Goal: Task Accomplishment & Management: Use online tool/utility

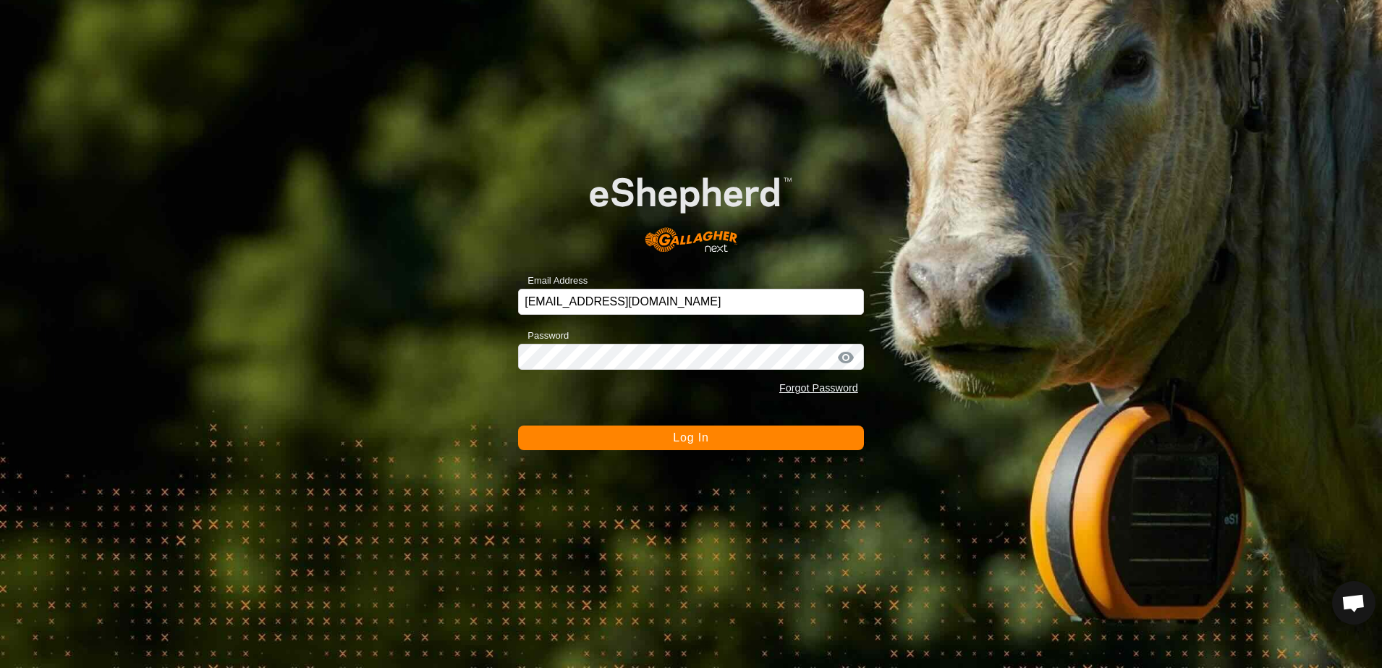
click at [655, 438] on button "Log In" at bounding box center [691, 437] width 346 height 25
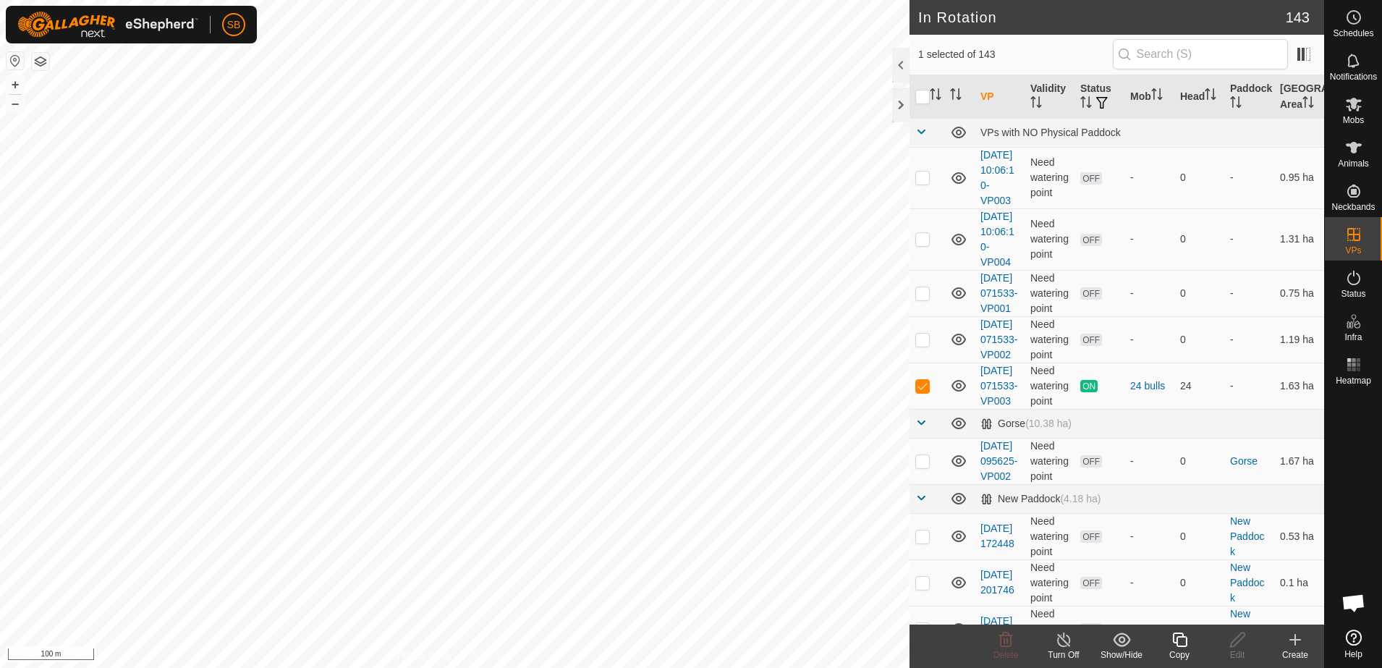
click at [1186, 642] on icon at bounding box center [1179, 639] width 14 height 14
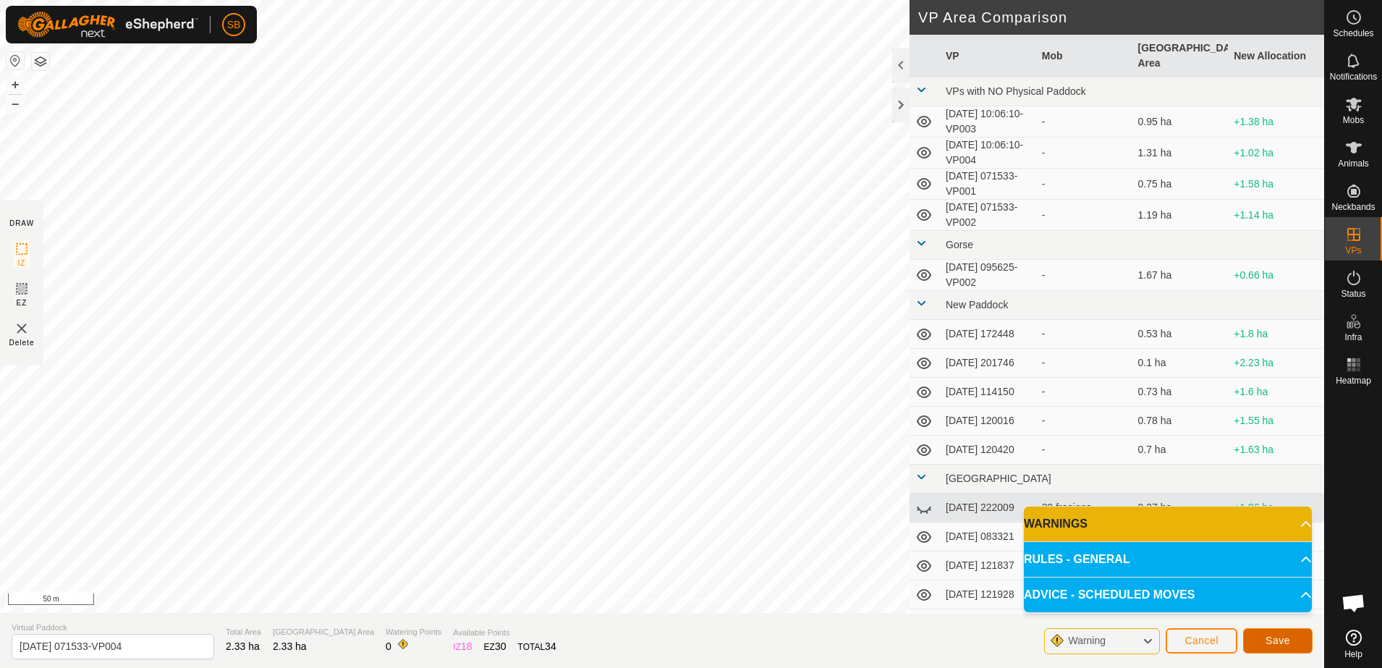
click at [1277, 639] on span "Save" at bounding box center [1277, 640] width 25 height 12
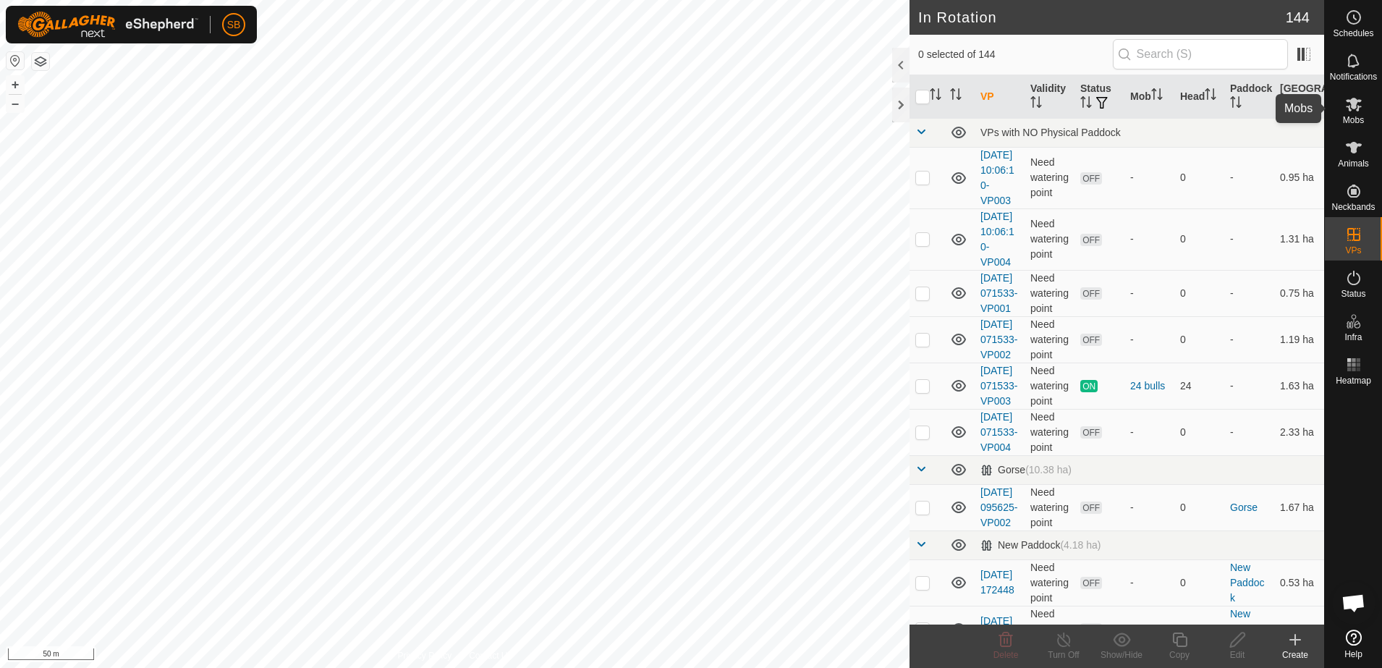
click at [1353, 119] on span "Mobs" at bounding box center [1352, 120] width 21 height 9
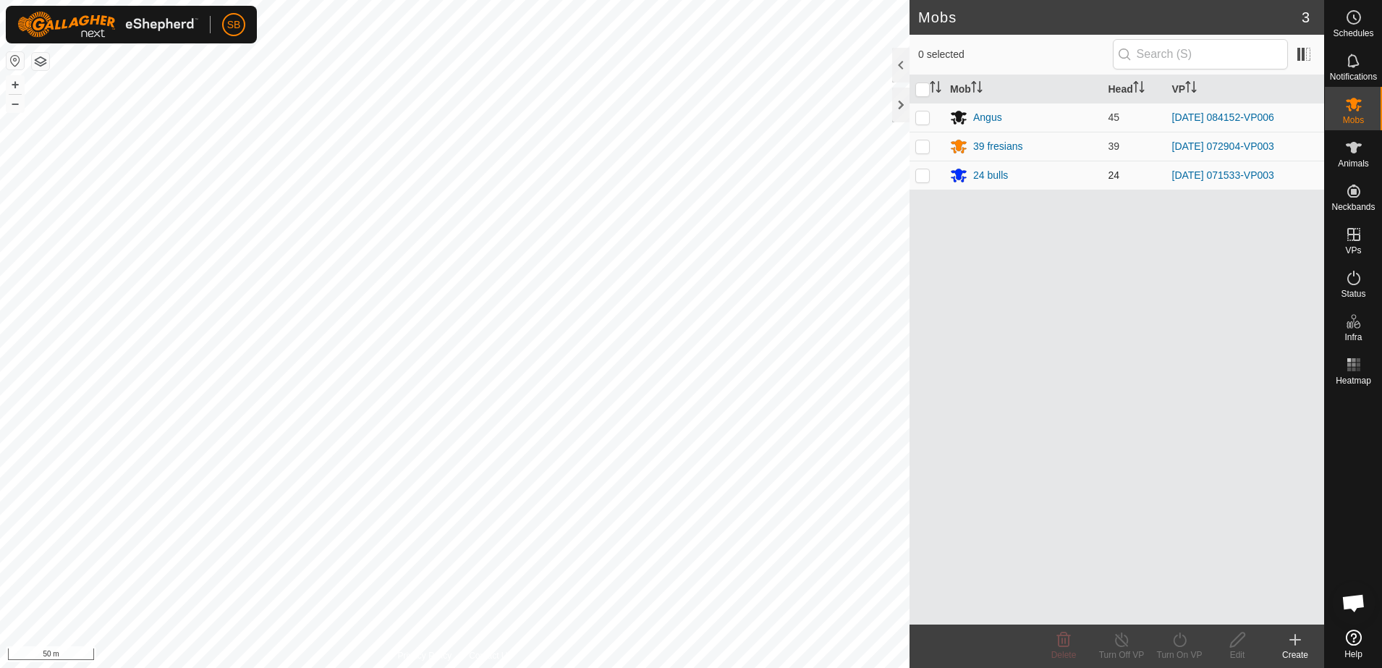
click at [926, 176] on p-checkbox at bounding box center [922, 175] width 14 height 12
click at [1180, 641] on icon at bounding box center [1179, 639] width 18 height 17
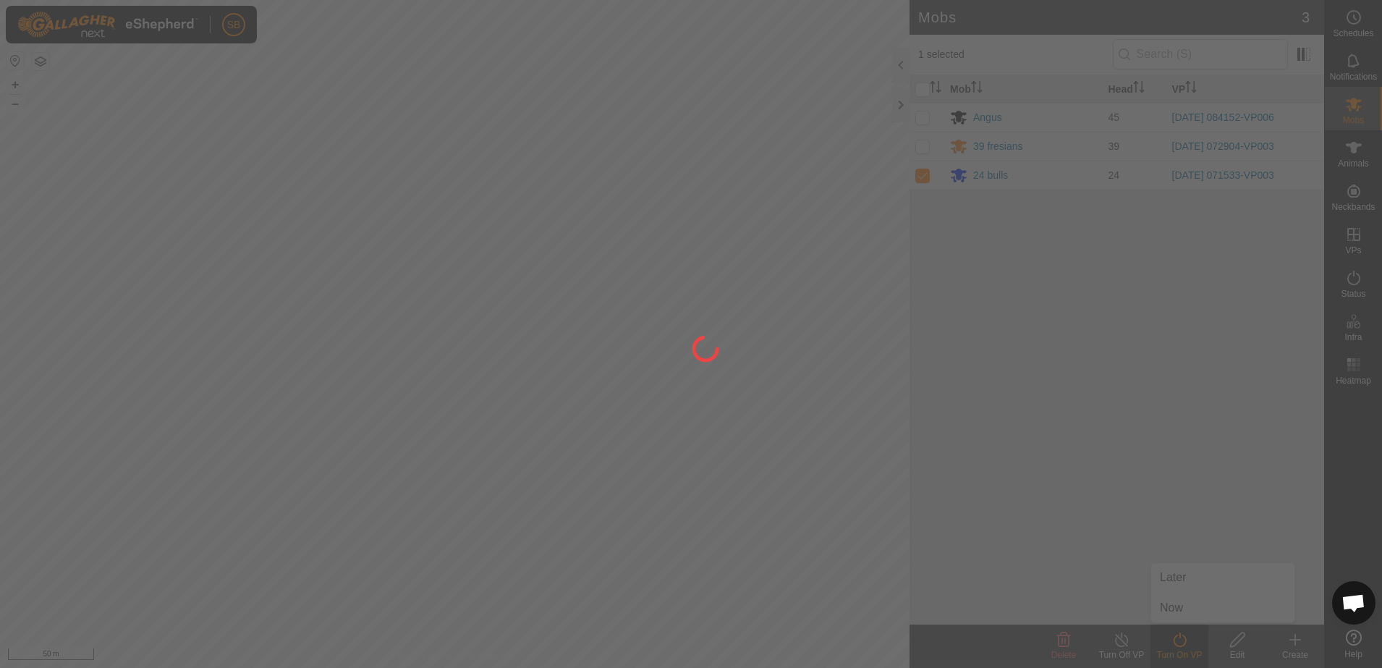
click at [1175, 610] on div at bounding box center [691, 334] width 1382 height 668
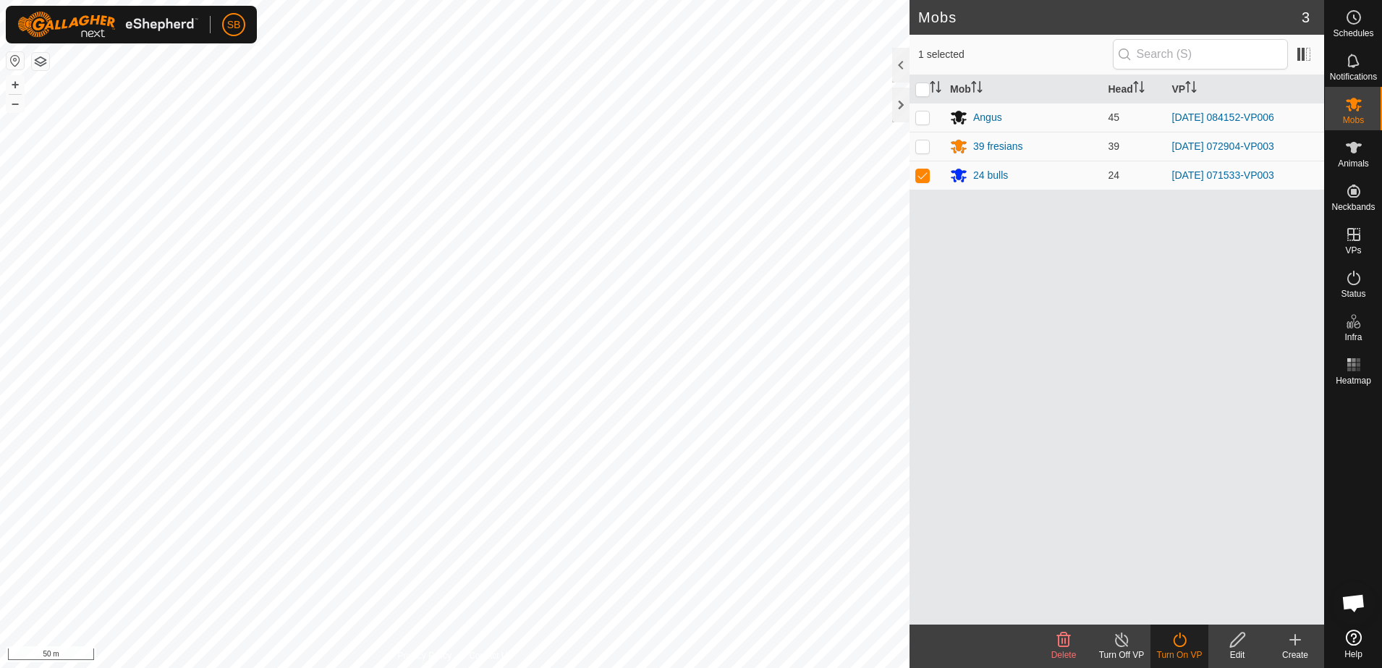
click at [1186, 645] on icon at bounding box center [1179, 639] width 18 height 17
click at [1164, 543] on div "Mob Head [PERSON_NAME] 45 [DATE] 084152-VP006 39 fresians 39 [DATE] 072904-VP00…" at bounding box center [1116, 349] width 414 height 549
click at [921, 171] on p-checkbox at bounding box center [922, 175] width 14 height 12
click at [924, 176] on p-checkbox at bounding box center [922, 175] width 14 height 12
checkbox input "true"
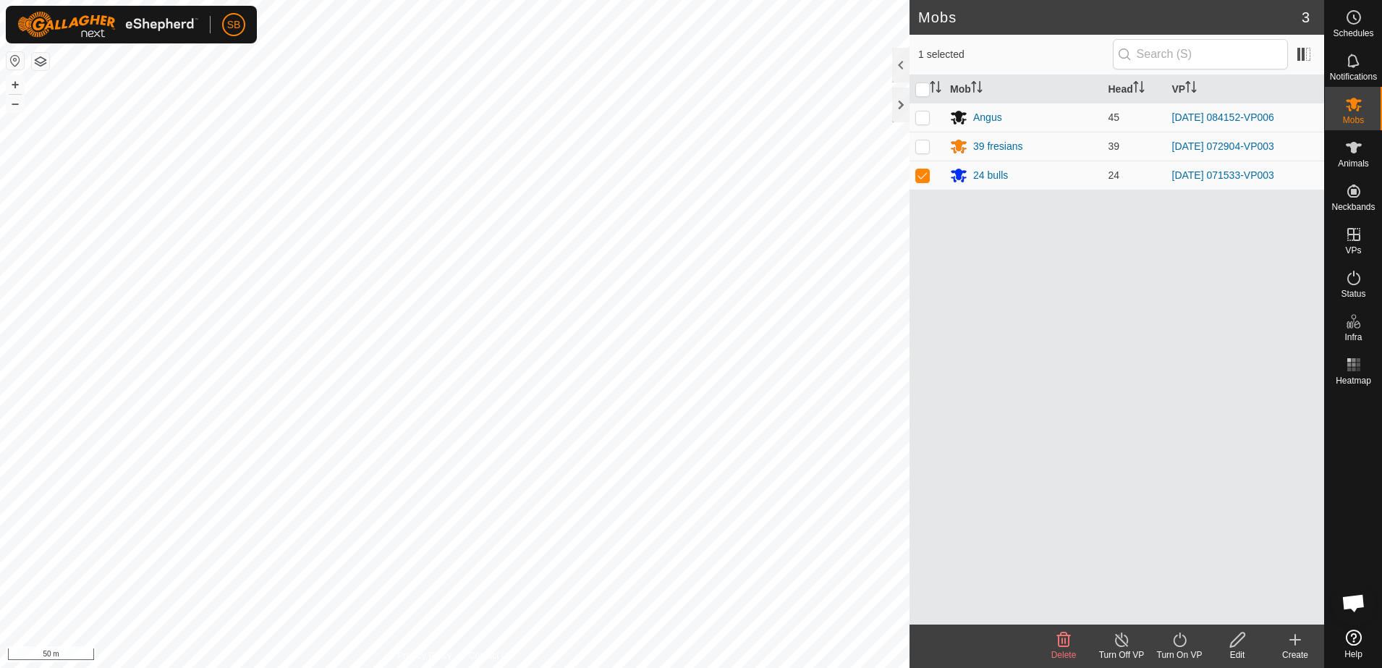
click at [1179, 639] on icon at bounding box center [1179, 639] width 18 height 17
click at [1187, 614] on link "Now" at bounding box center [1222, 607] width 143 height 29
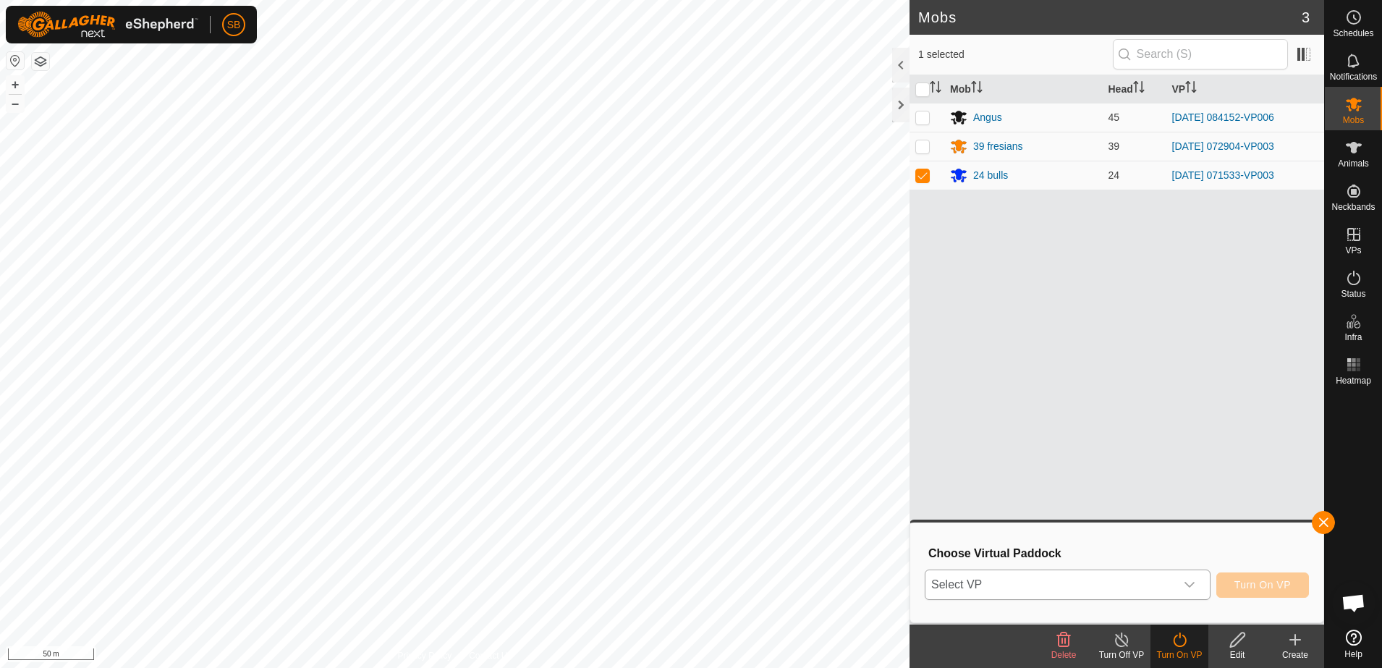
click at [1175, 589] on span "Select VP" at bounding box center [1050, 584] width 250 height 29
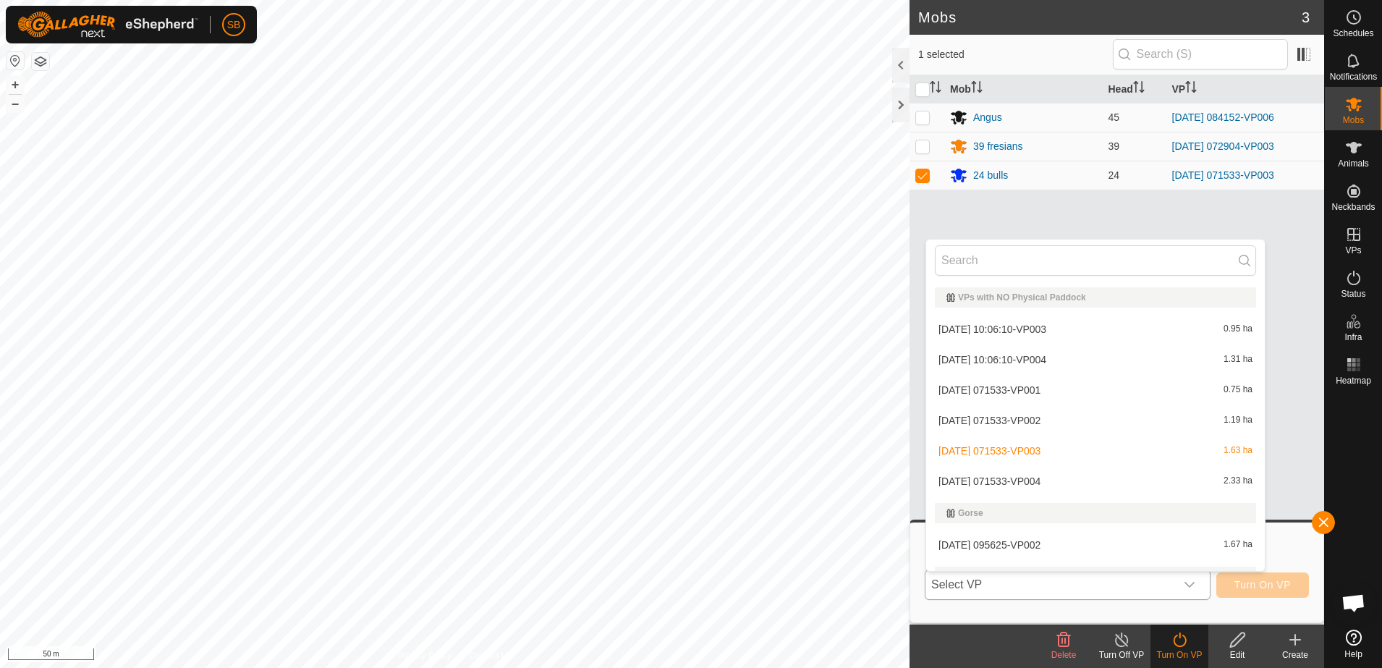
click at [1126, 484] on li "[DATE] 071533-VP004 2.33 ha" at bounding box center [1095, 481] width 339 height 29
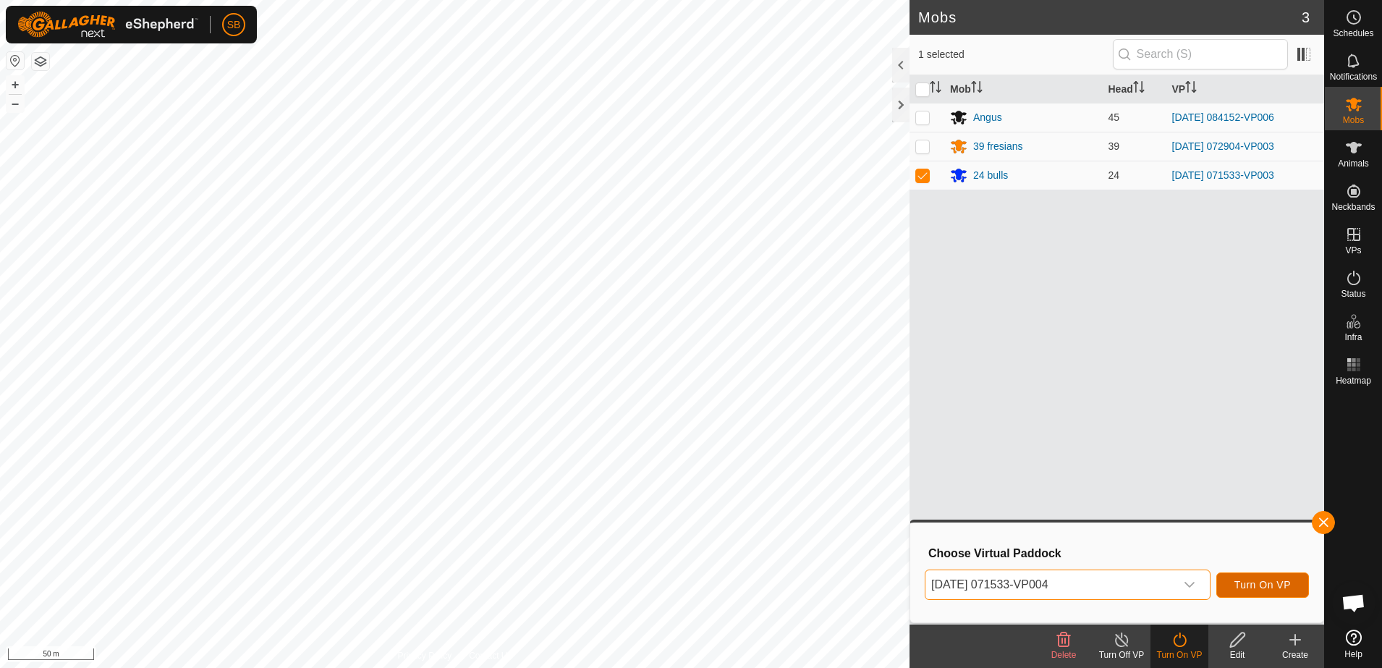
click at [1253, 584] on span "Turn On VP" at bounding box center [1262, 585] width 56 height 12
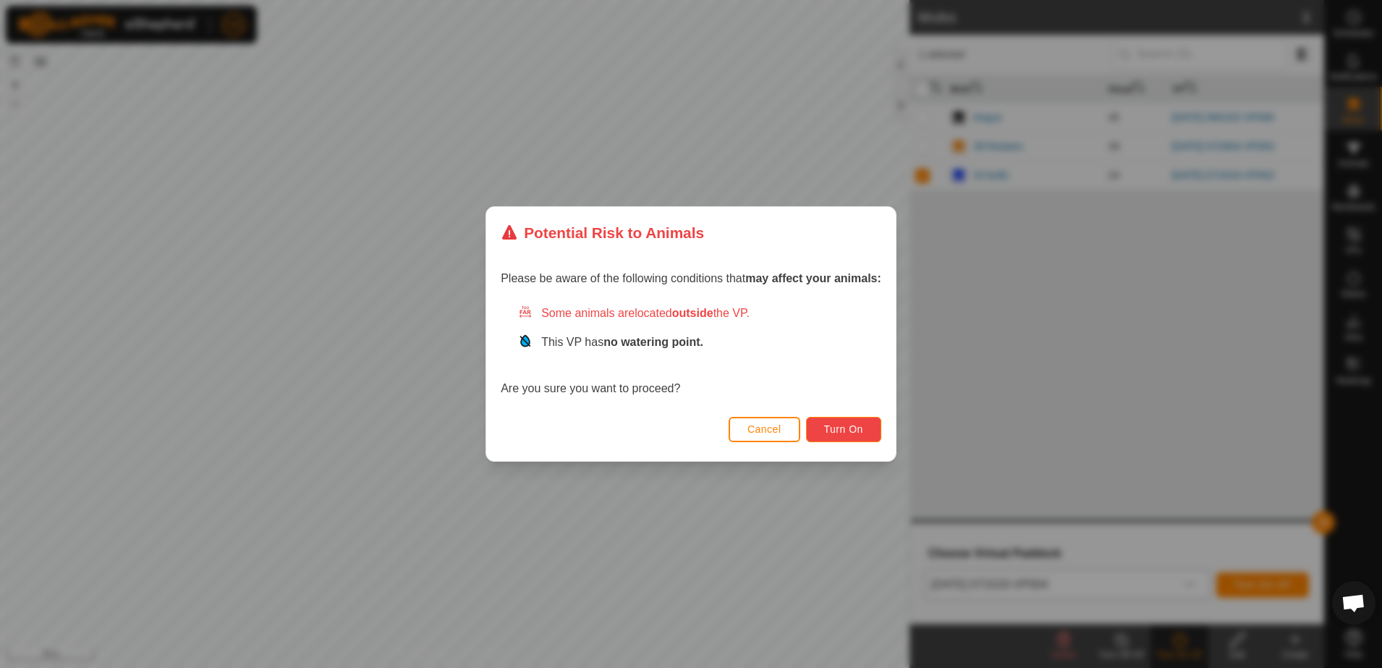
click at [859, 430] on span "Turn On" at bounding box center [843, 429] width 39 height 12
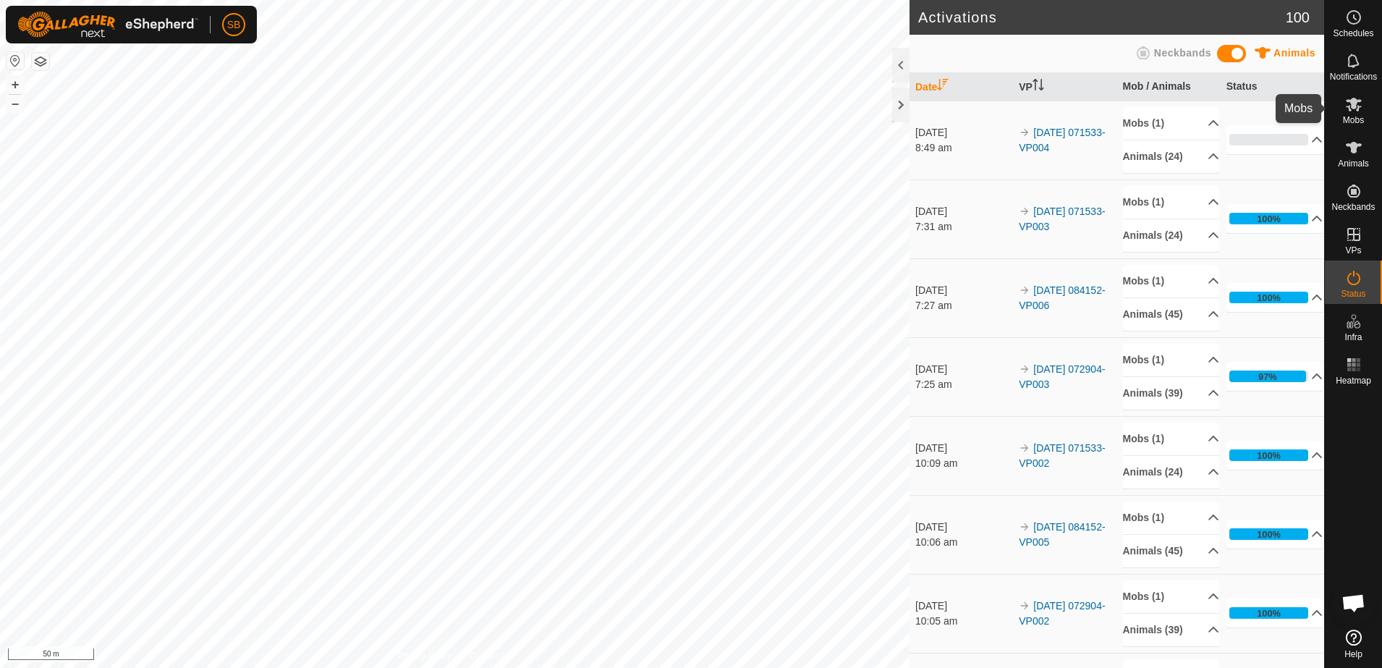
click at [1353, 114] on es-mob-svg-icon at bounding box center [1353, 104] width 26 height 23
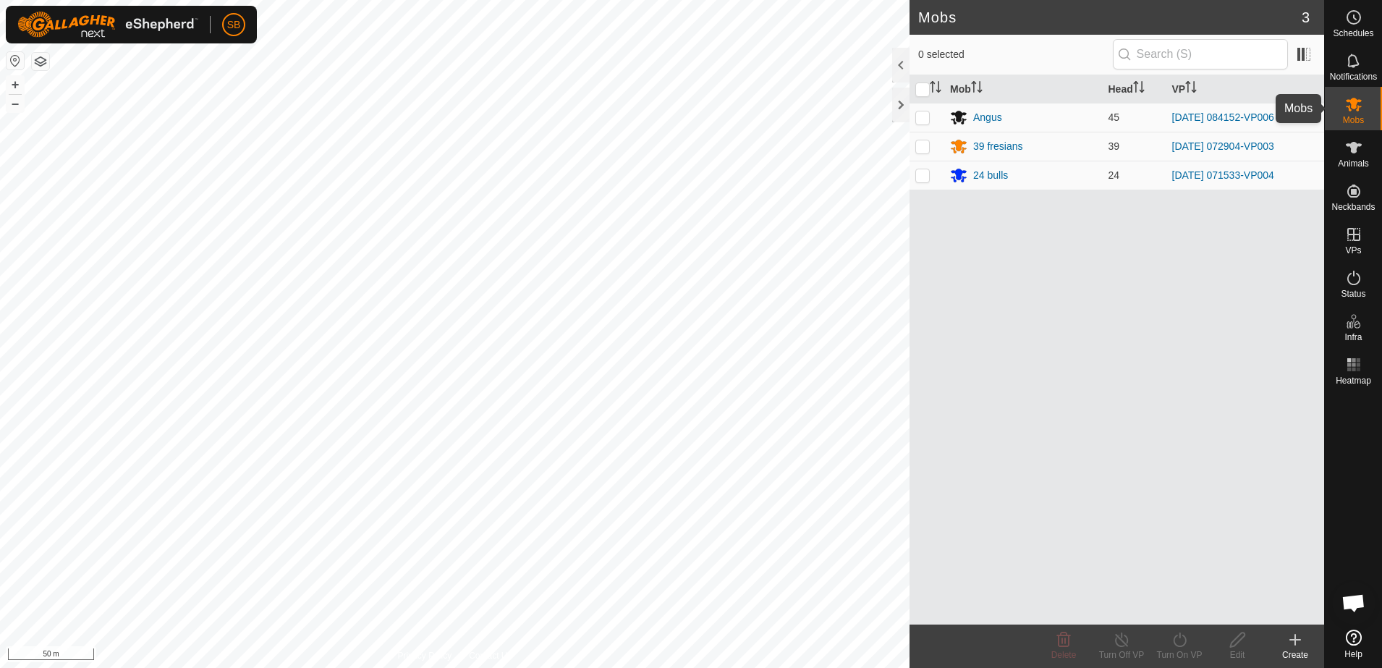
click at [1356, 112] on icon at bounding box center [1353, 103] width 17 height 17
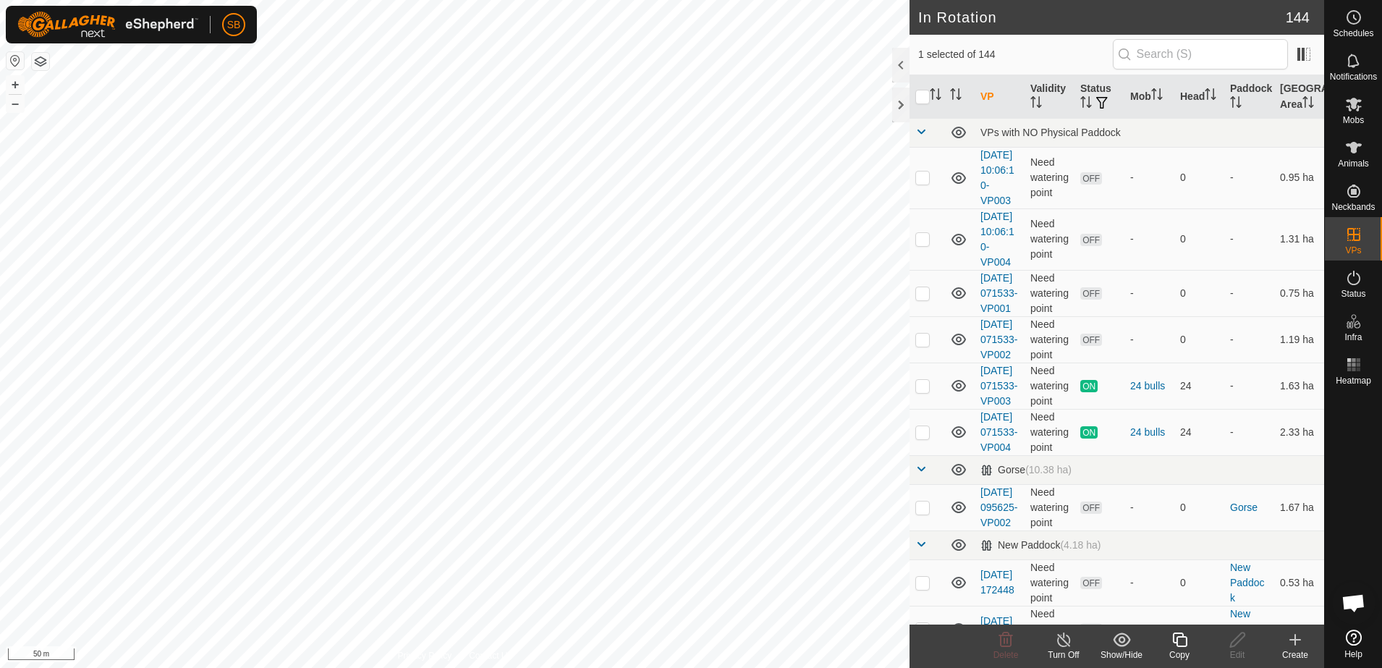
click at [1184, 639] on icon at bounding box center [1179, 639] width 18 height 17
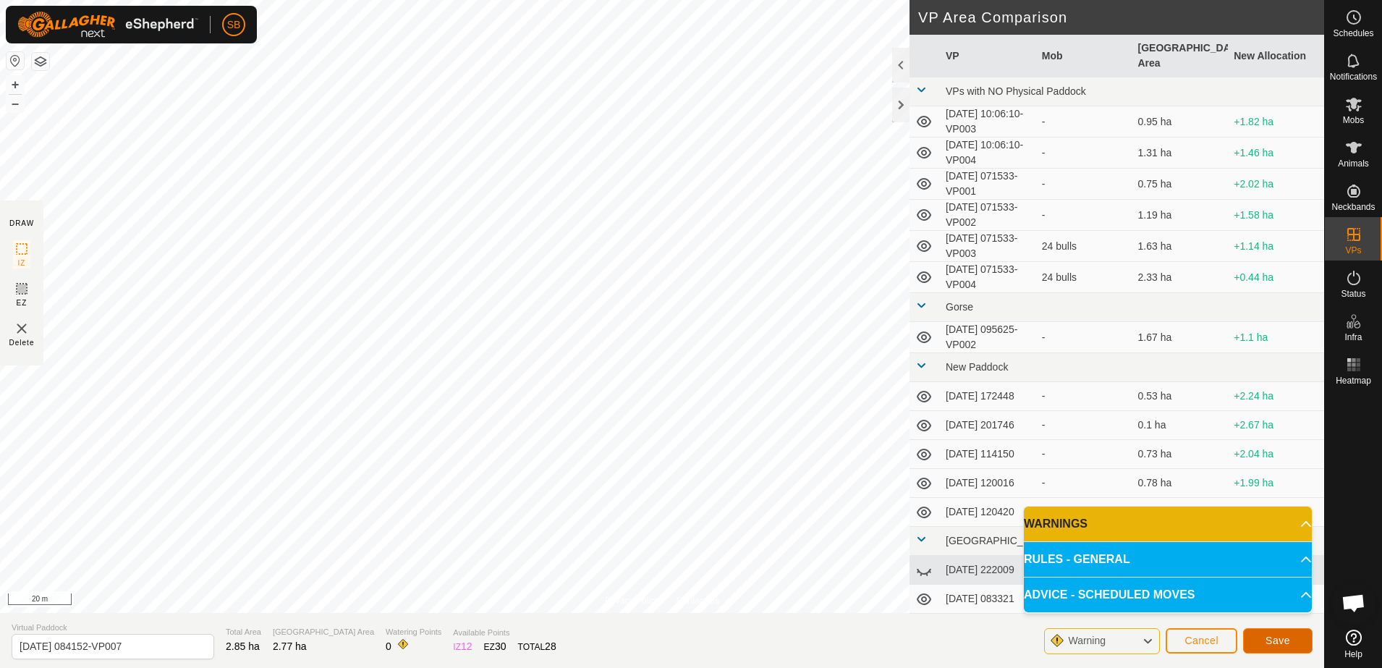
click at [1271, 636] on span "Save" at bounding box center [1277, 640] width 25 height 12
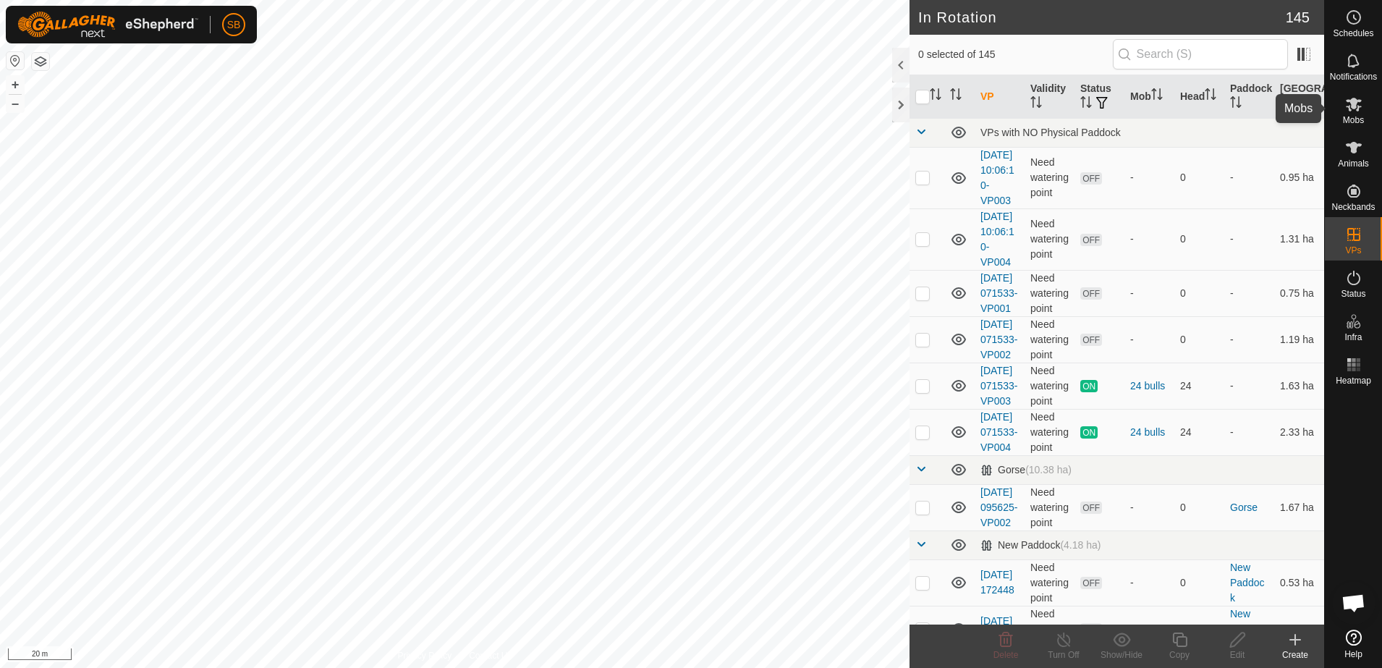
click at [1350, 118] on span "Mobs" at bounding box center [1352, 120] width 21 height 9
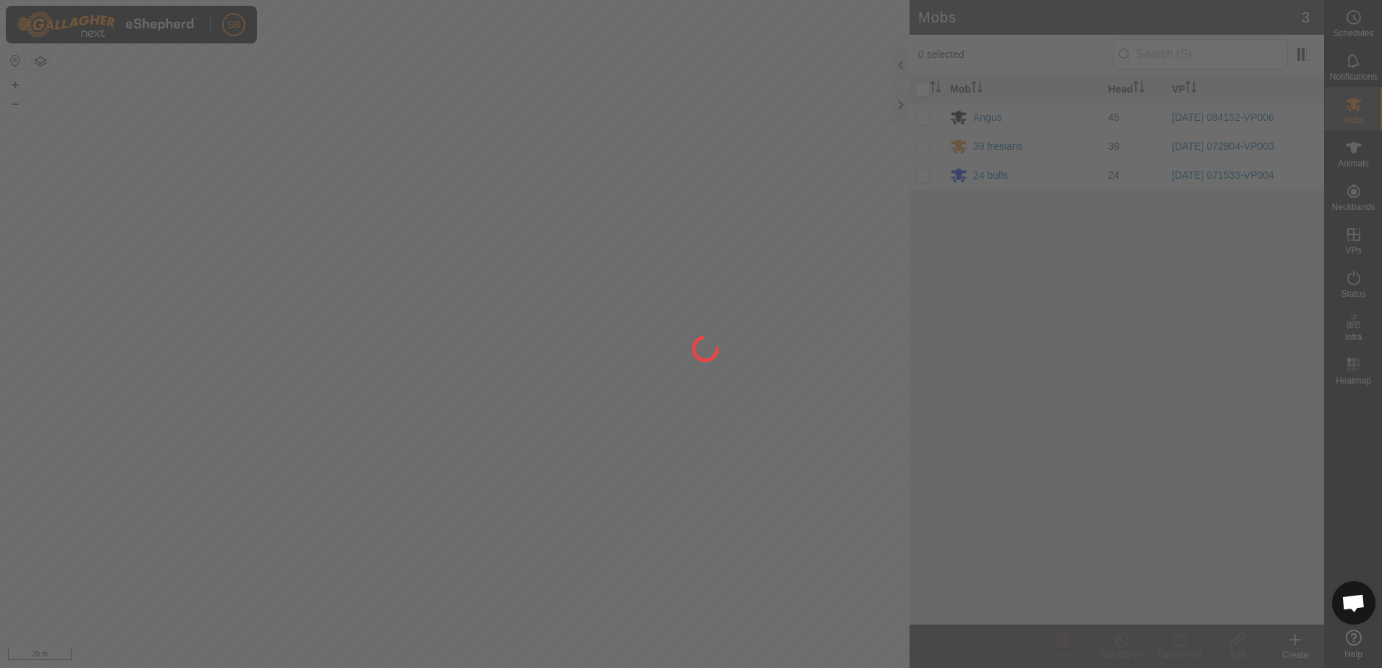
click at [928, 119] on div at bounding box center [691, 334] width 1382 height 668
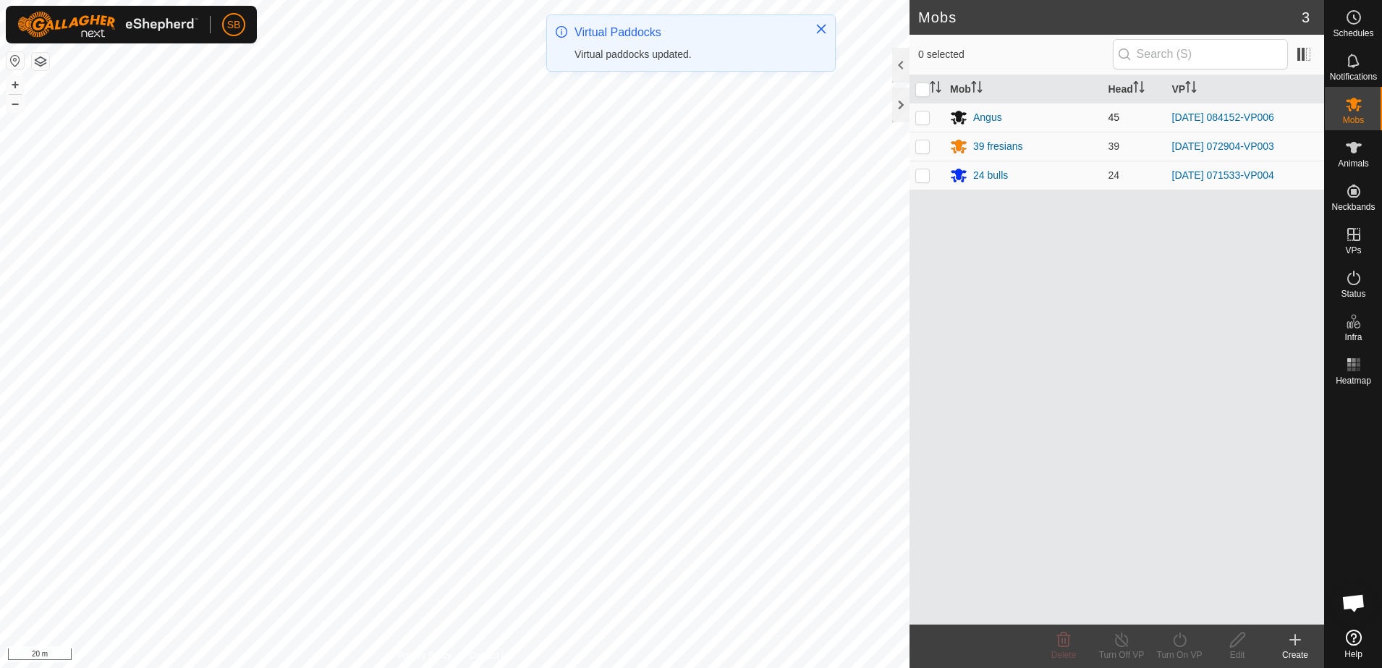
click at [922, 117] on p-checkbox at bounding box center [922, 117] width 14 height 12
checkbox input "true"
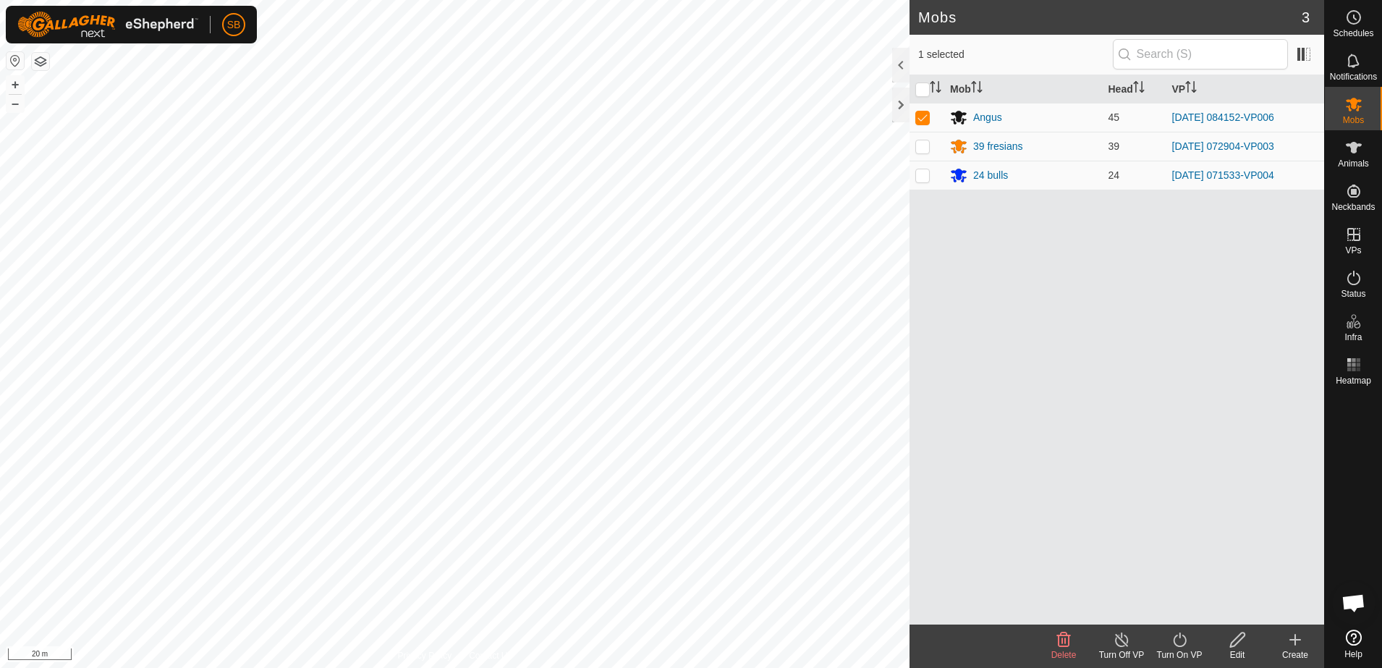
click at [1186, 639] on icon at bounding box center [1179, 639] width 18 height 17
click at [1184, 612] on link "Now" at bounding box center [1222, 607] width 143 height 29
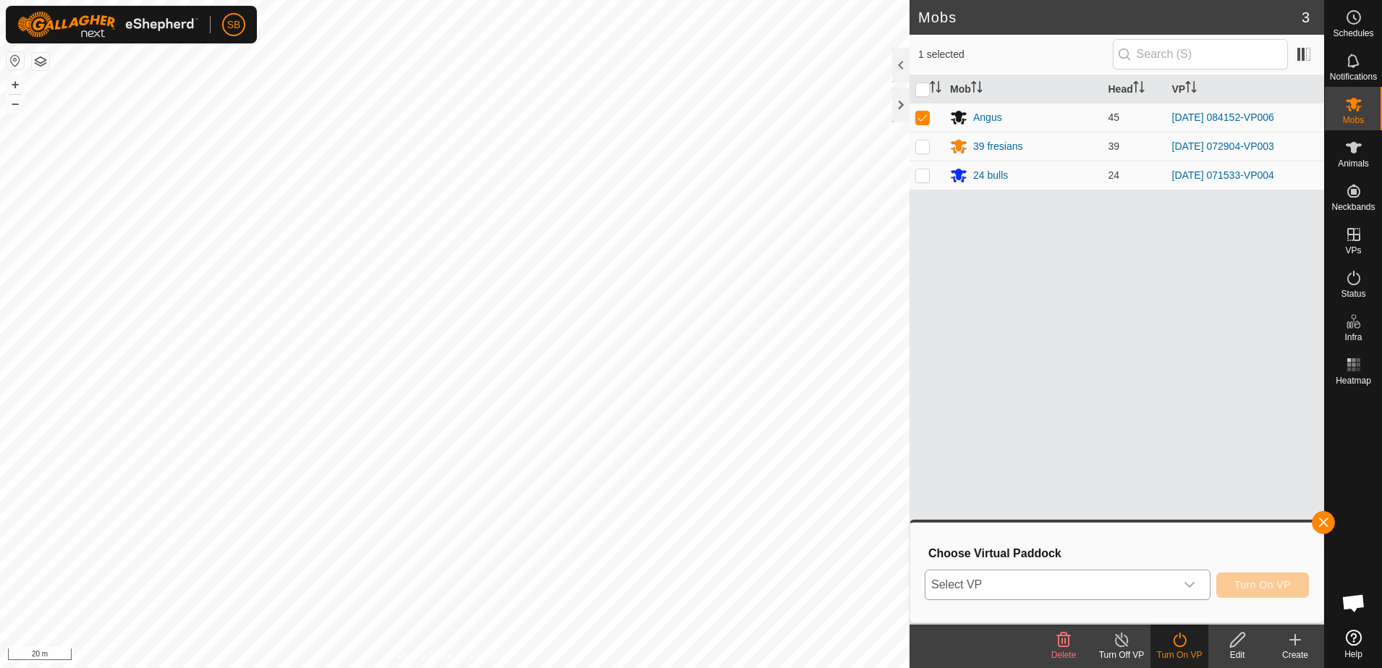
click at [1180, 595] on div "dropdown trigger" at bounding box center [1189, 584] width 29 height 29
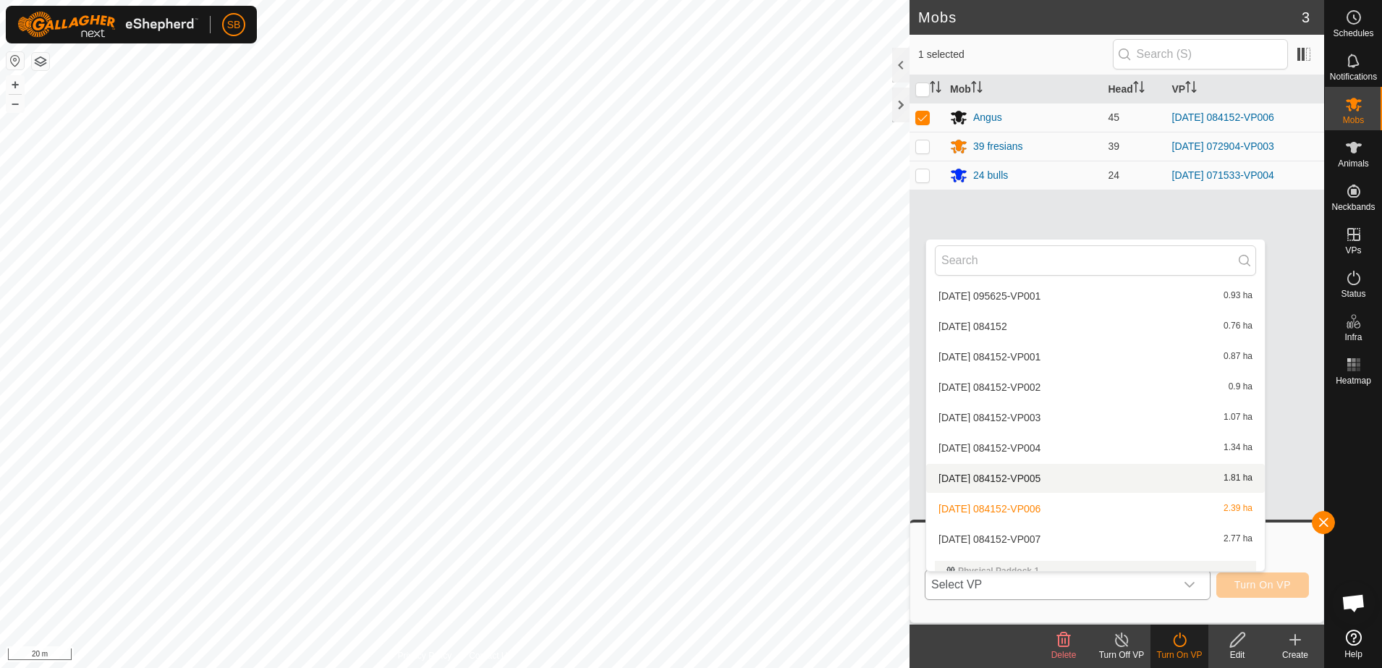
scroll to position [2441, 0]
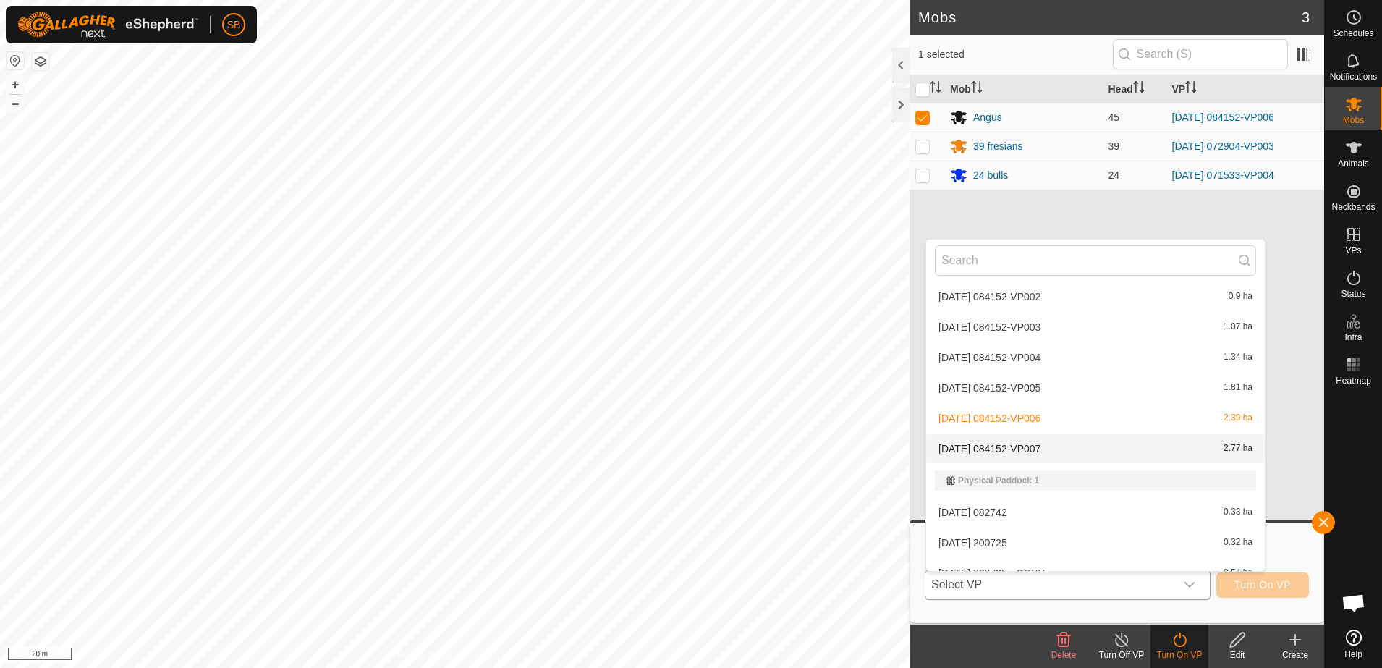
click at [1081, 453] on li "[DATE] 084152-VP007 2.77 ha" at bounding box center [1095, 448] width 339 height 29
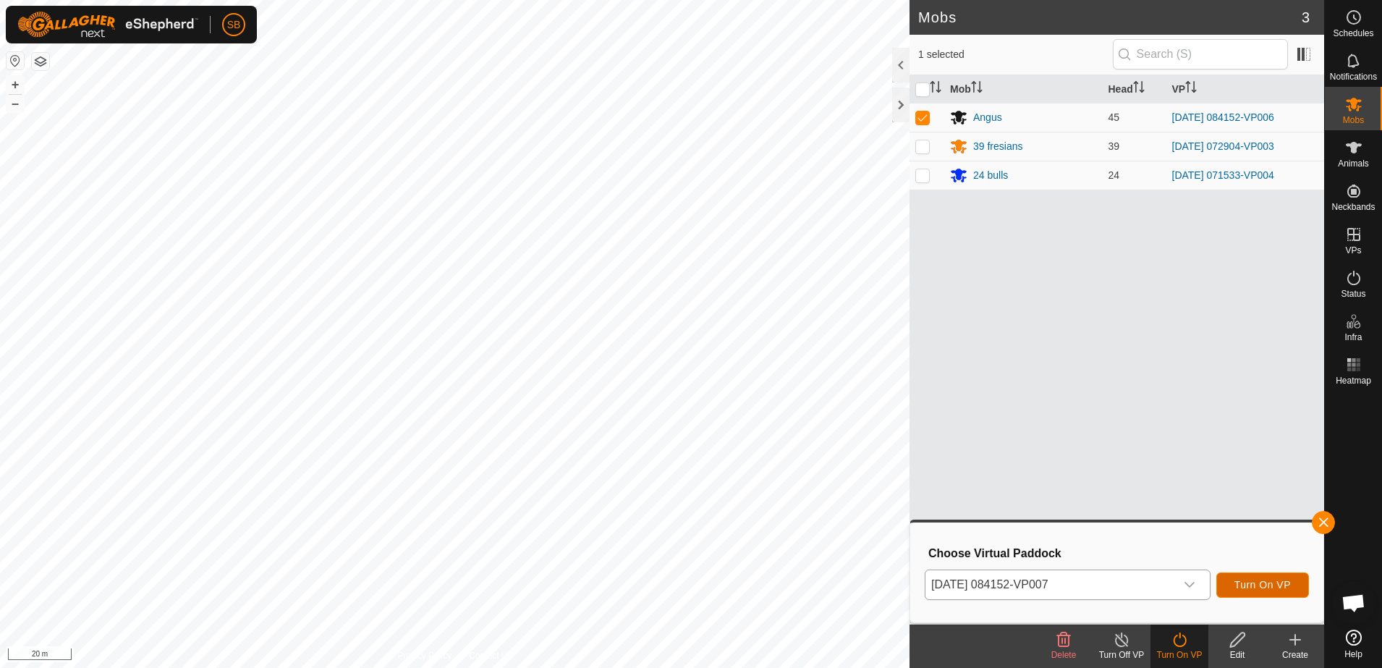
click at [1255, 584] on span "Turn On VP" at bounding box center [1262, 585] width 56 height 12
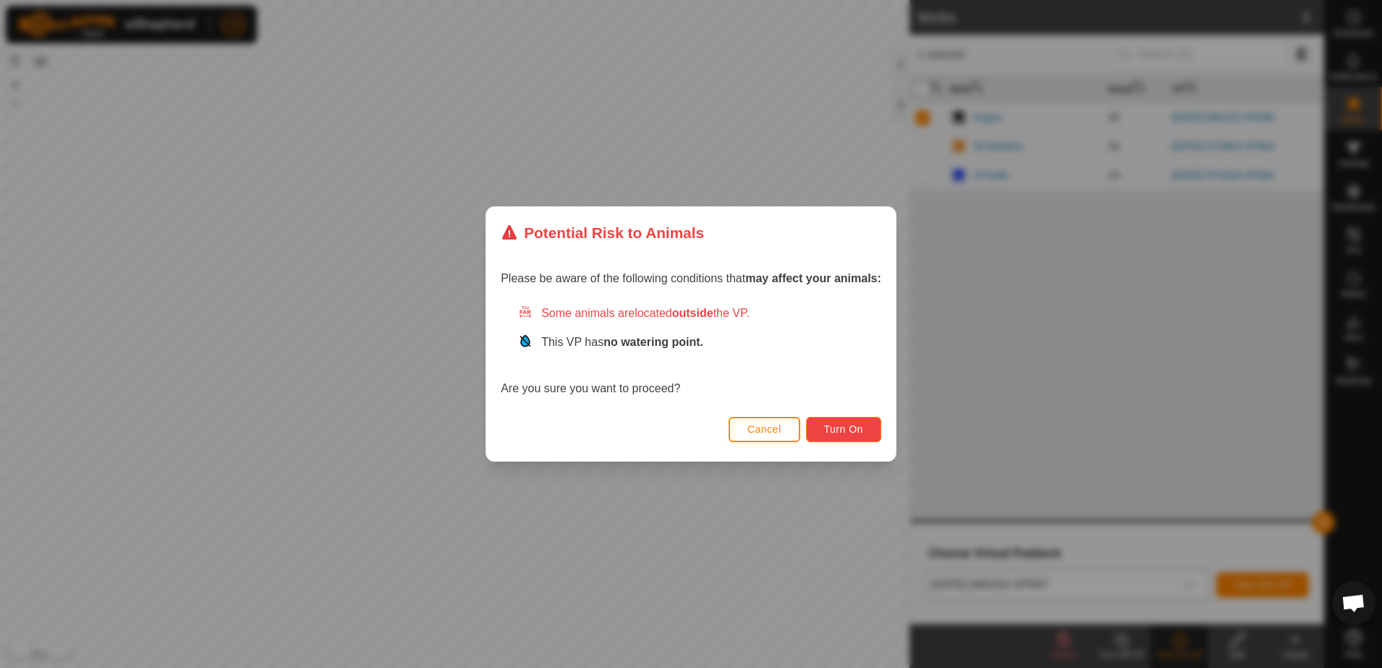
click at [835, 425] on span "Turn On" at bounding box center [843, 429] width 39 height 12
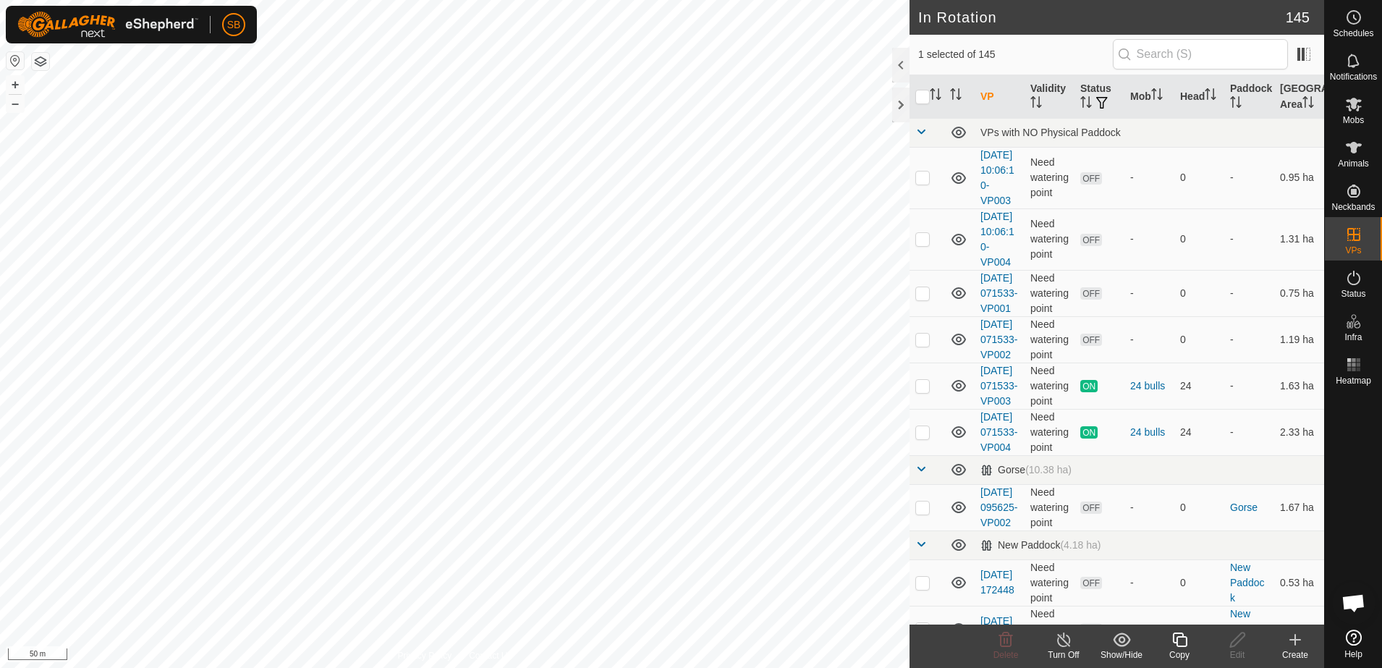
click at [1184, 641] on icon at bounding box center [1179, 639] width 18 height 17
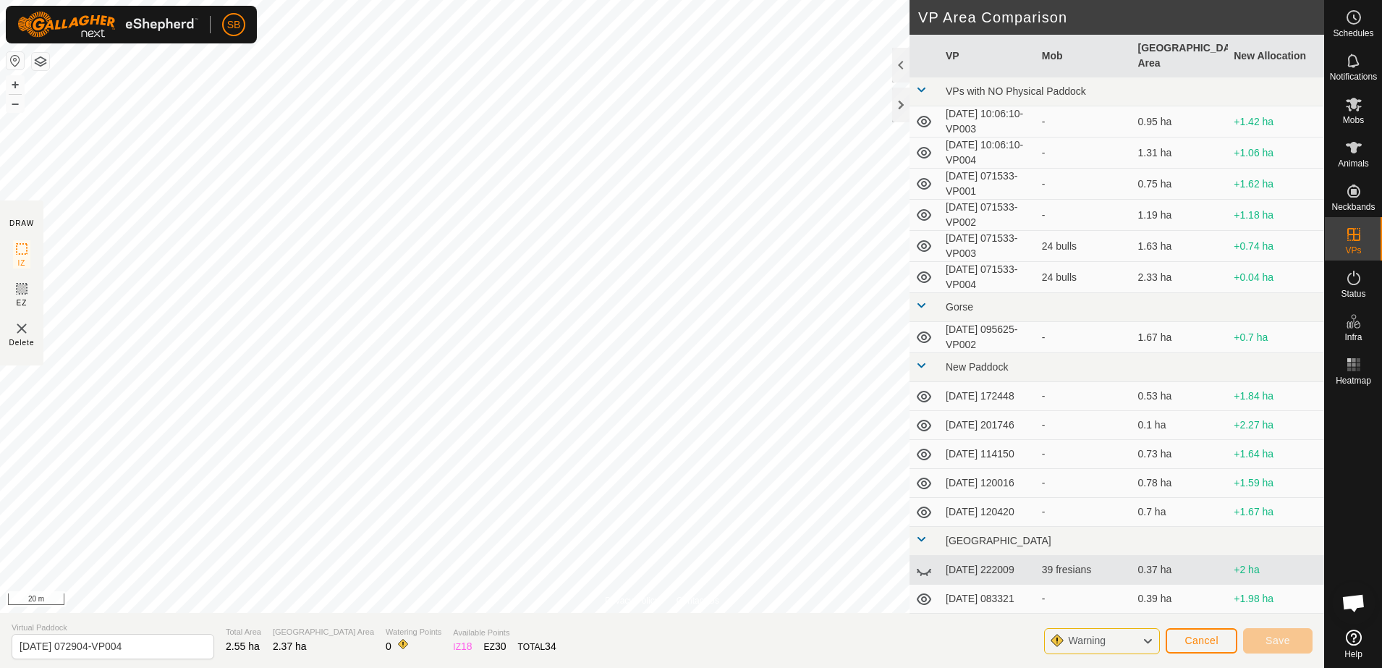
click at [922, 318] on div "Privacy Policy Contact Us [DATE] 072904-VP003 Type: Inclusion Zone 39 Animals +…" at bounding box center [662, 334] width 1324 height 668
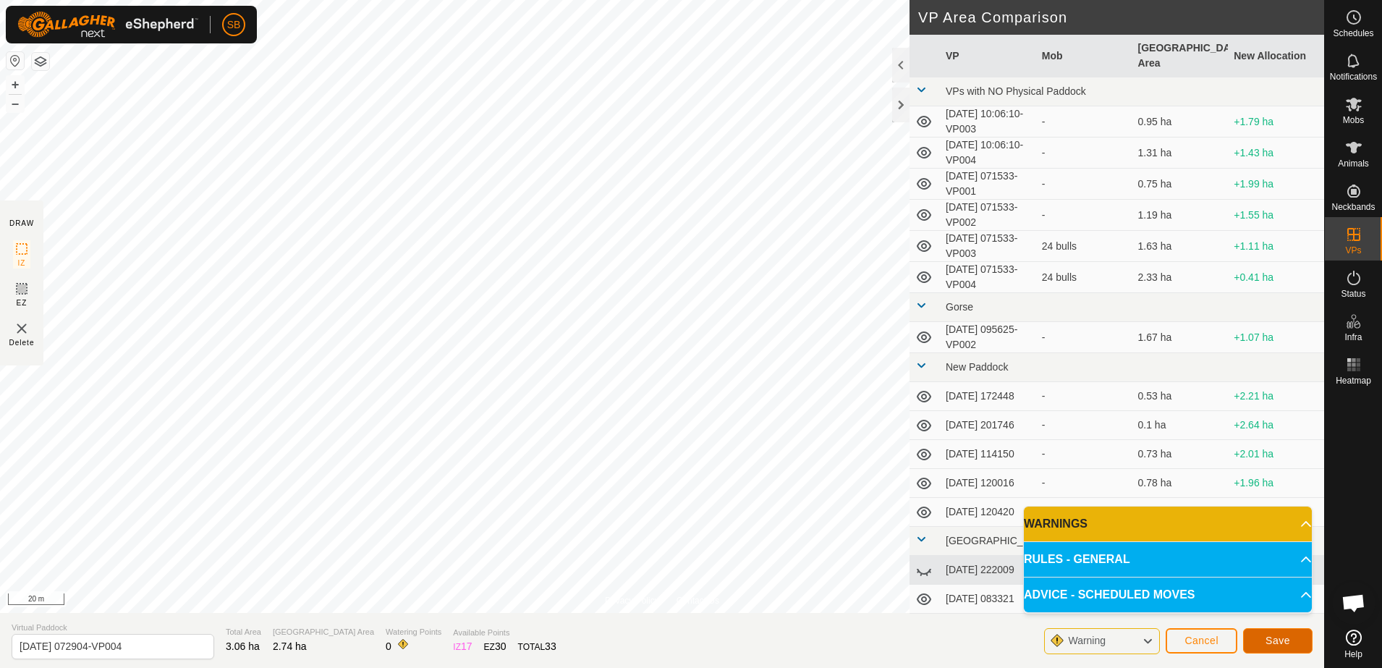
click at [1280, 634] on span "Save" at bounding box center [1277, 640] width 25 height 12
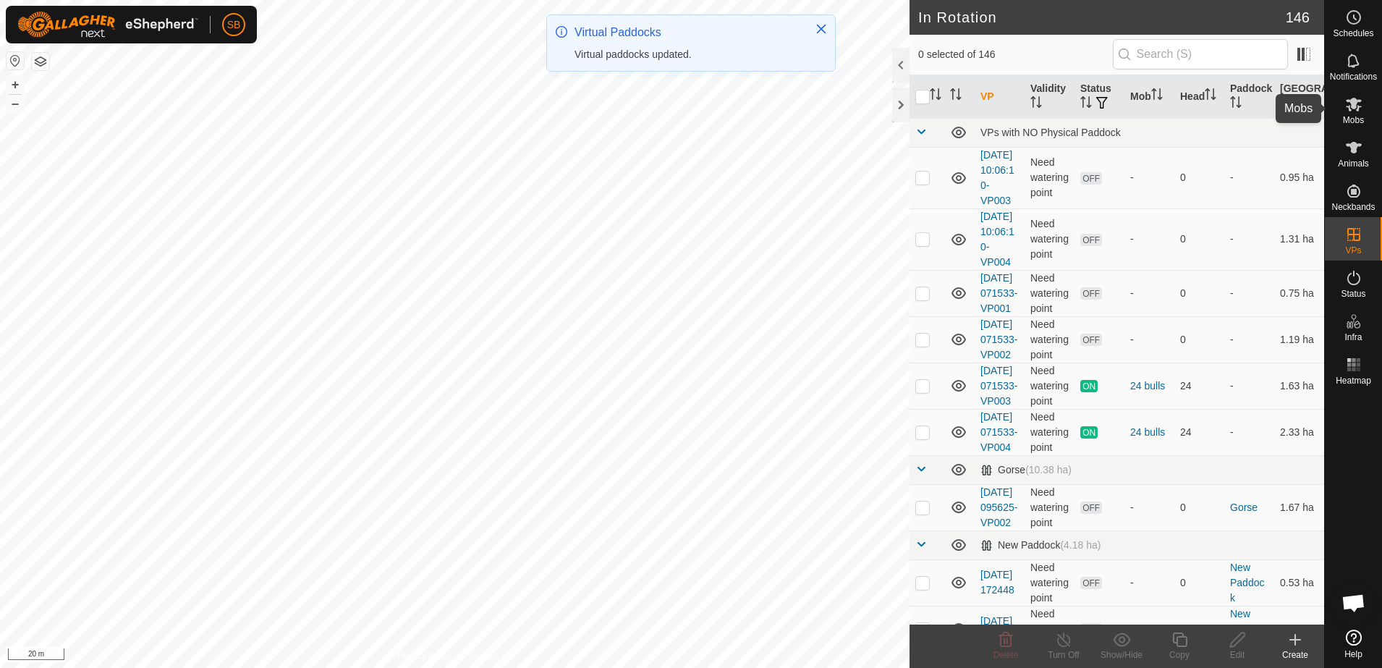
click at [1349, 111] on icon at bounding box center [1353, 103] width 17 height 17
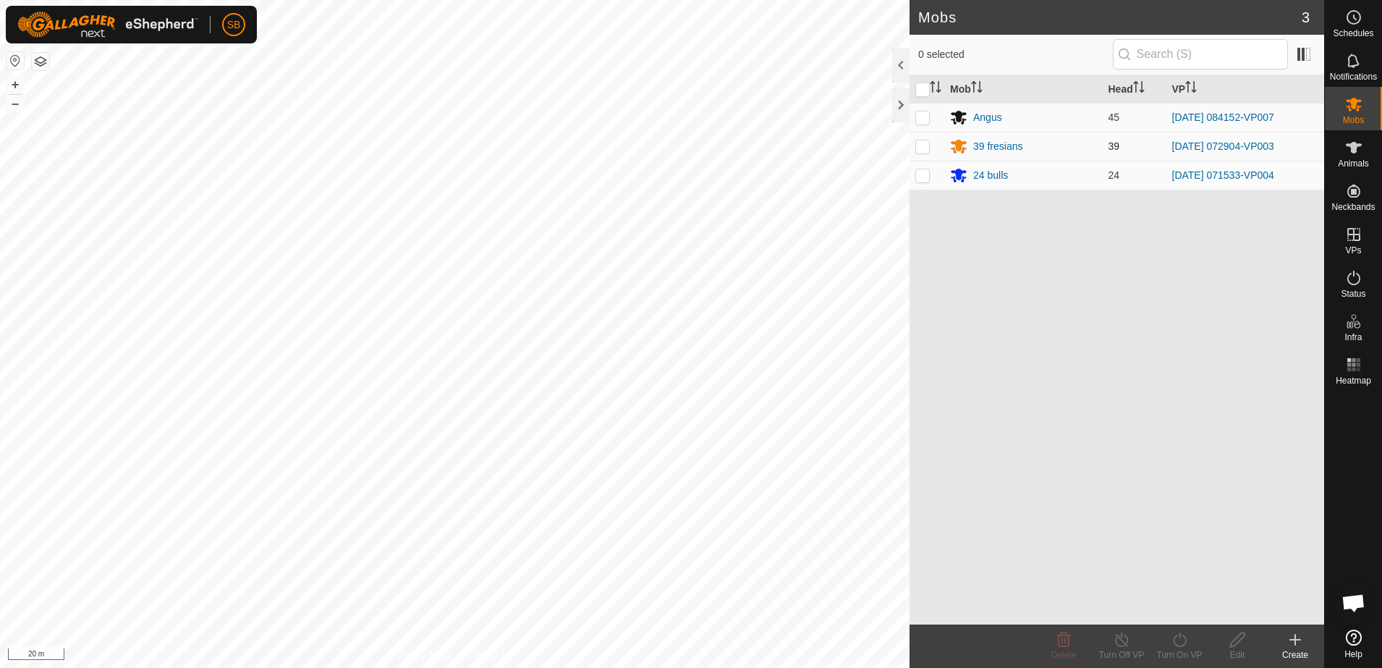
click at [924, 145] on p-checkbox at bounding box center [922, 146] width 14 height 12
checkbox input "true"
click at [1182, 642] on icon at bounding box center [1179, 639] width 18 height 17
click at [1178, 608] on link "Now" at bounding box center [1222, 607] width 143 height 29
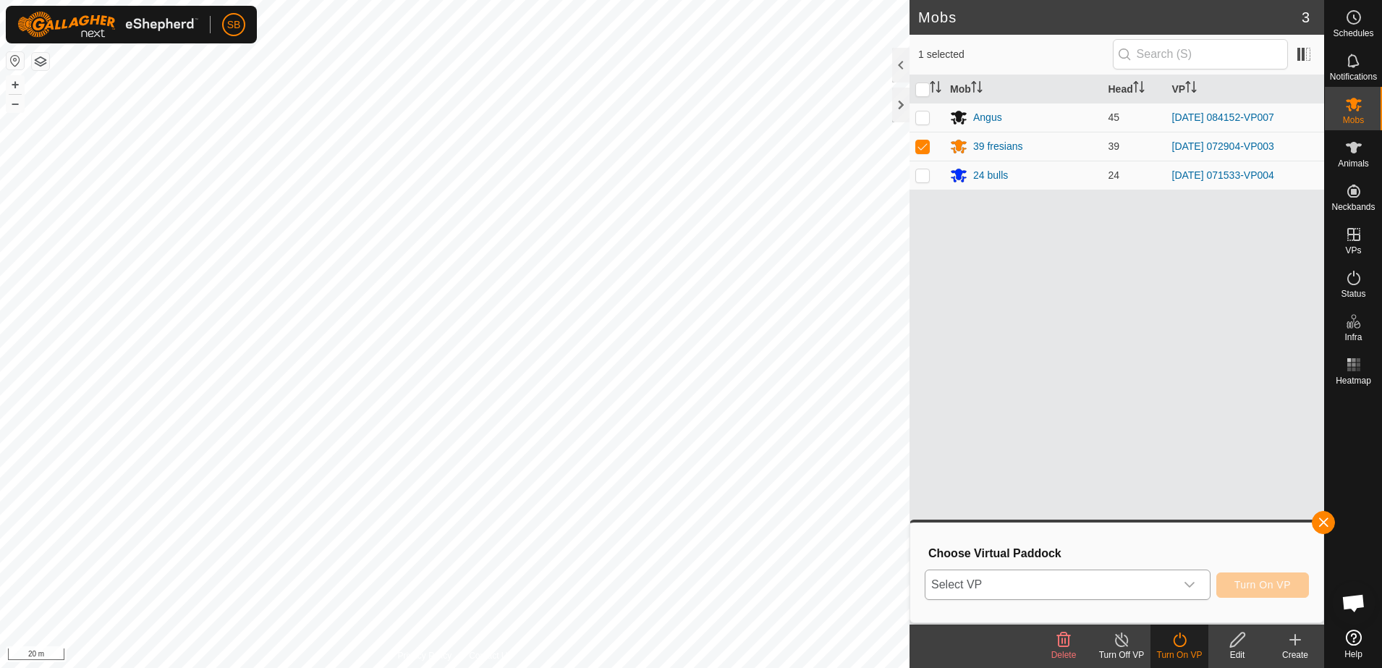
click at [1102, 578] on span "Select VP" at bounding box center [1050, 584] width 250 height 29
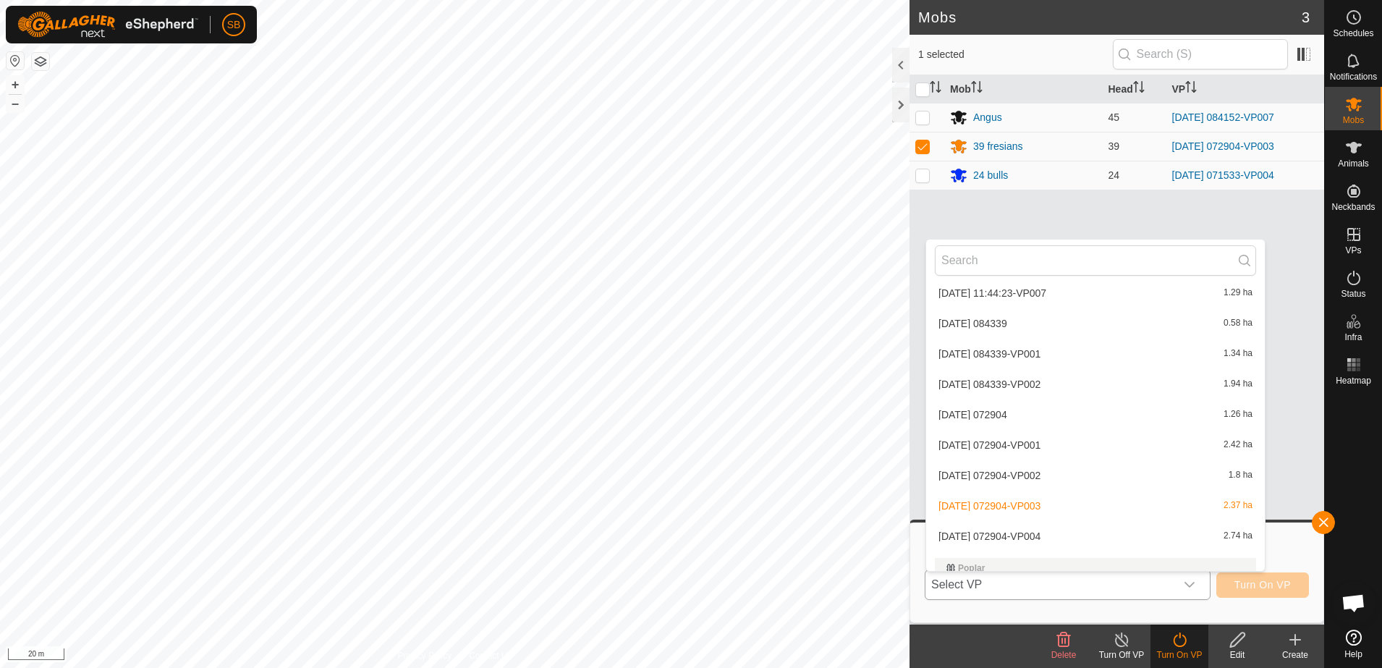
scroll to position [3888, 0]
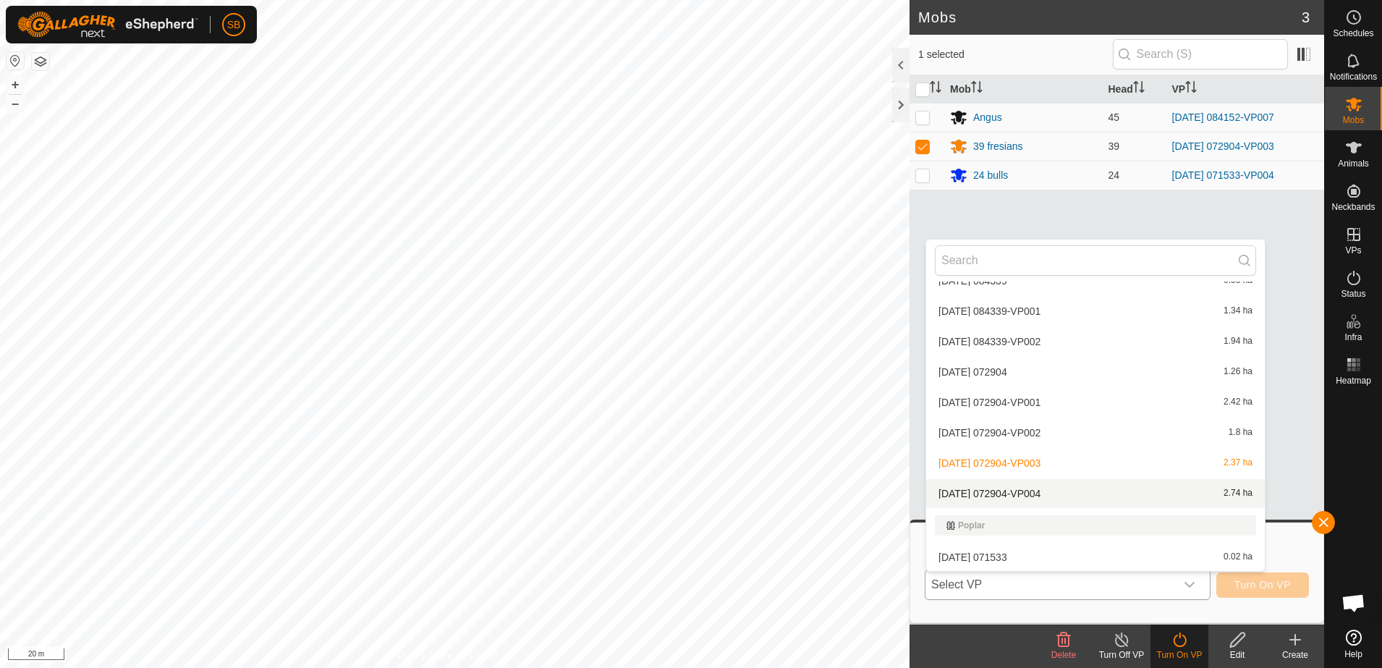
click at [1068, 493] on li "[DATE] 072904-VP004 2.74 ha" at bounding box center [1095, 493] width 339 height 29
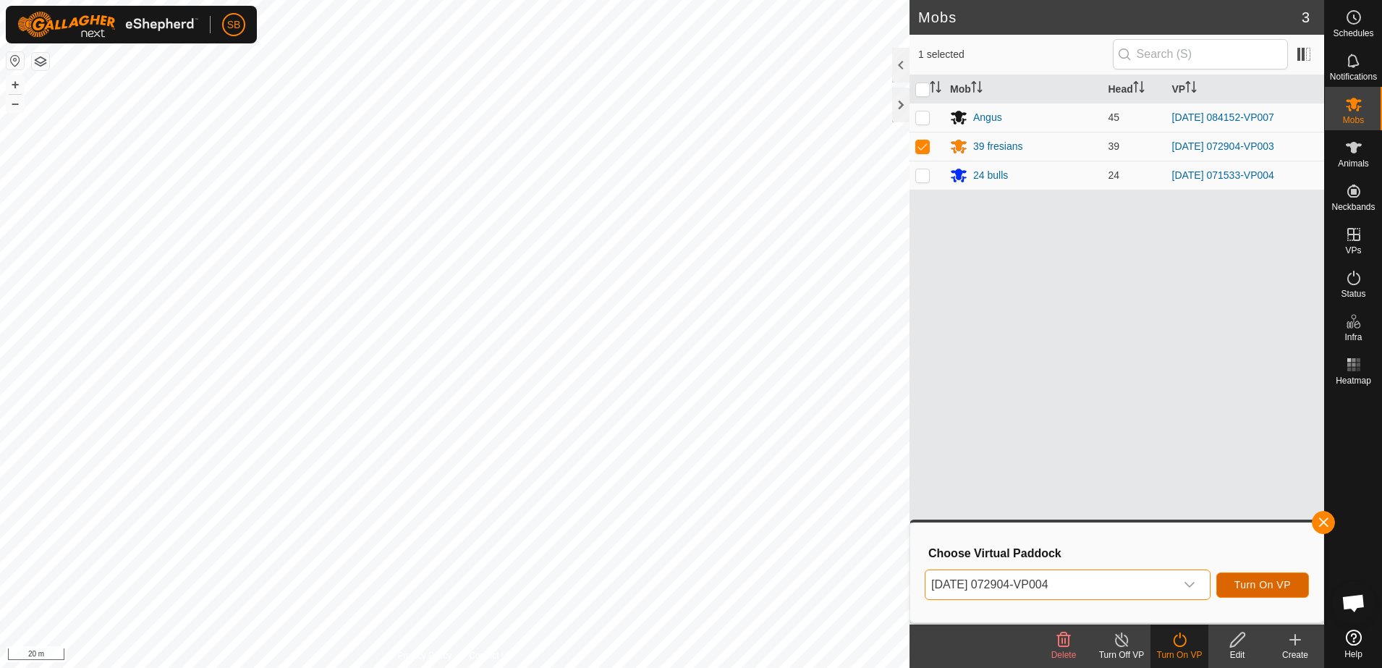
click at [1259, 580] on span "Turn On VP" at bounding box center [1262, 585] width 56 height 12
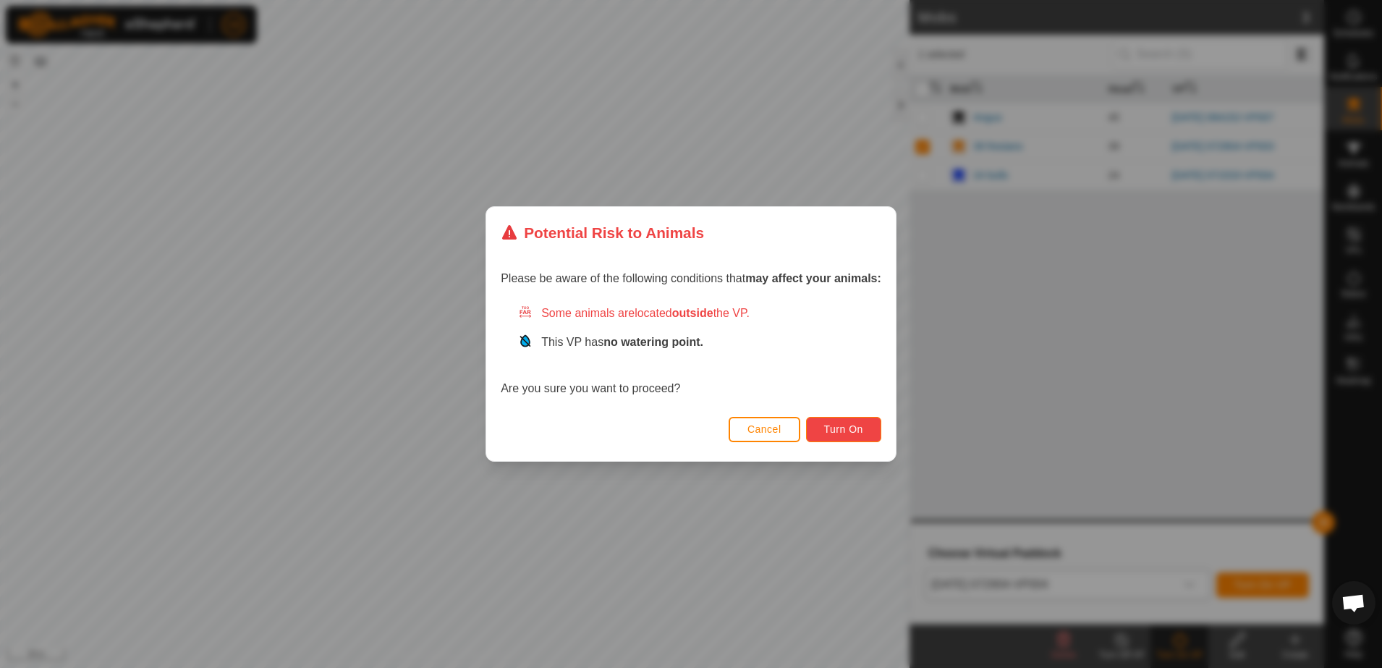
click at [867, 433] on button "Turn On" at bounding box center [843, 429] width 75 height 25
